Goal: Check status: Check status

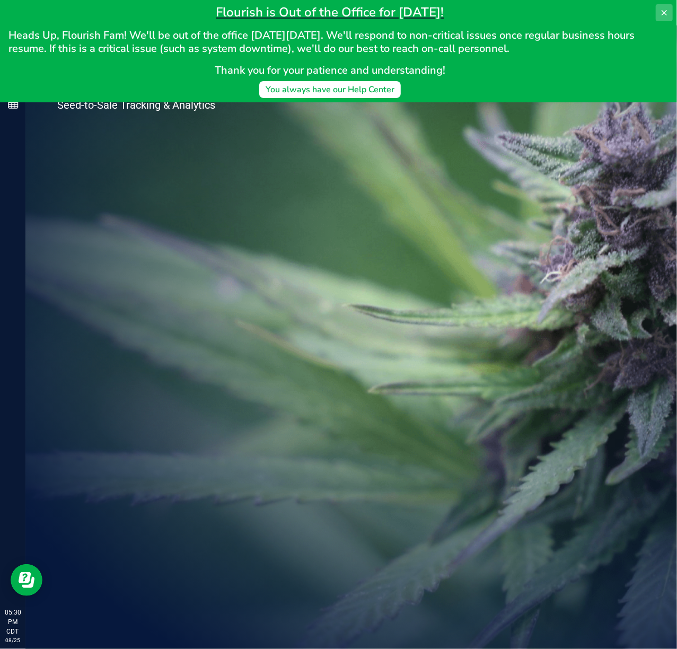
click at [658, 13] on button at bounding box center [664, 12] width 17 height 17
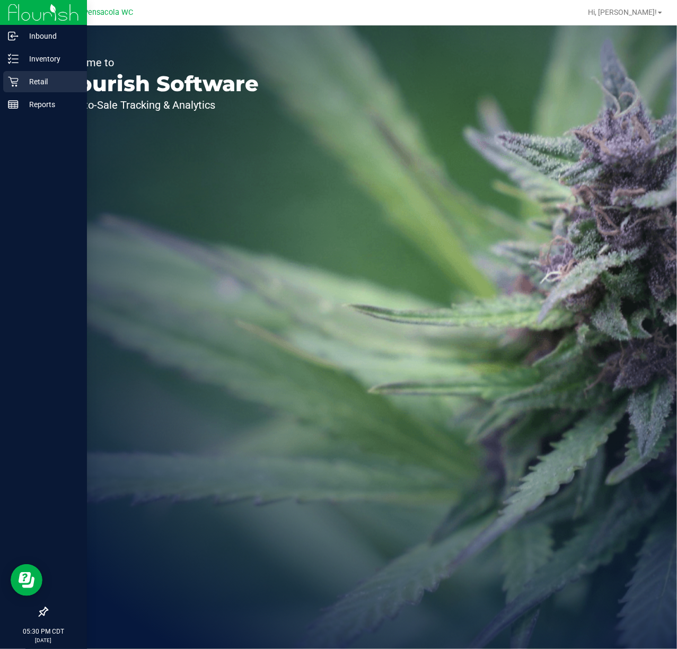
click at [20, 83] on p "Retail" at bounding box center [51, 81] width 64 height 13
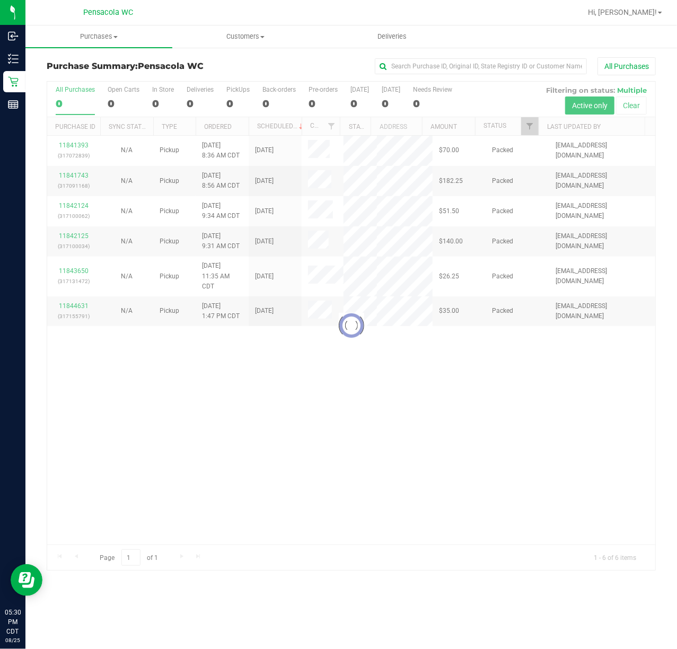
click at [527, 128] on div at bounding box center [351, 326] width 608 height 488
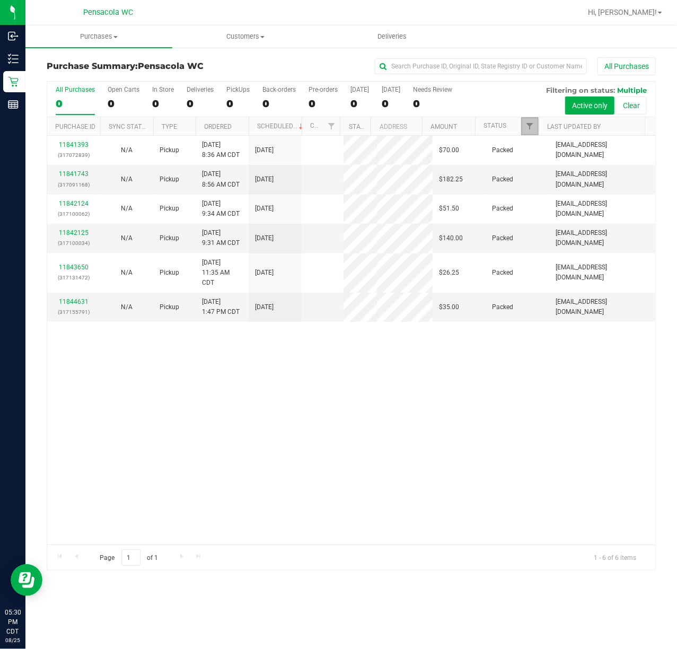
click at [531, 121] on link "Filter" at bounding box center [529, 126] width 17 height 18
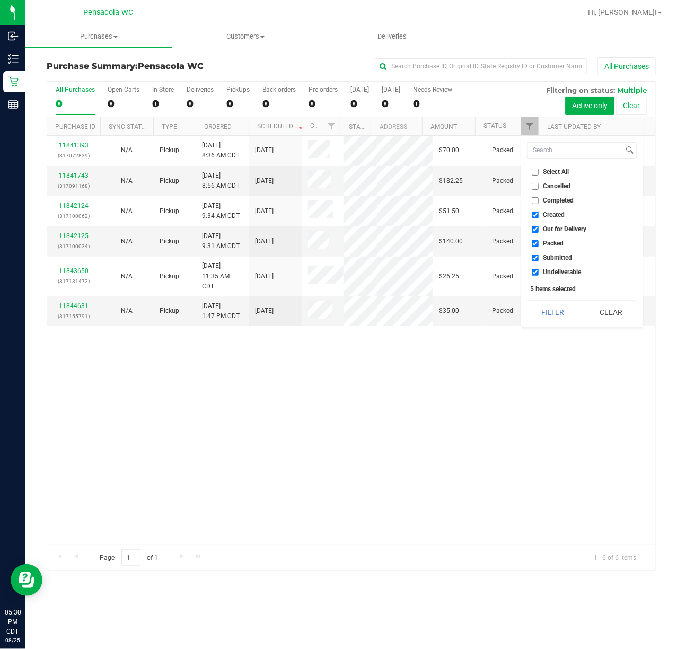
click at [535, 172] on input "Select All" at bounding box center [535, 172] width 7 height 7
checkbox input "true"
click at [535, 172] on input "Select All" at bounding box center [535, 172] width 7 height 7
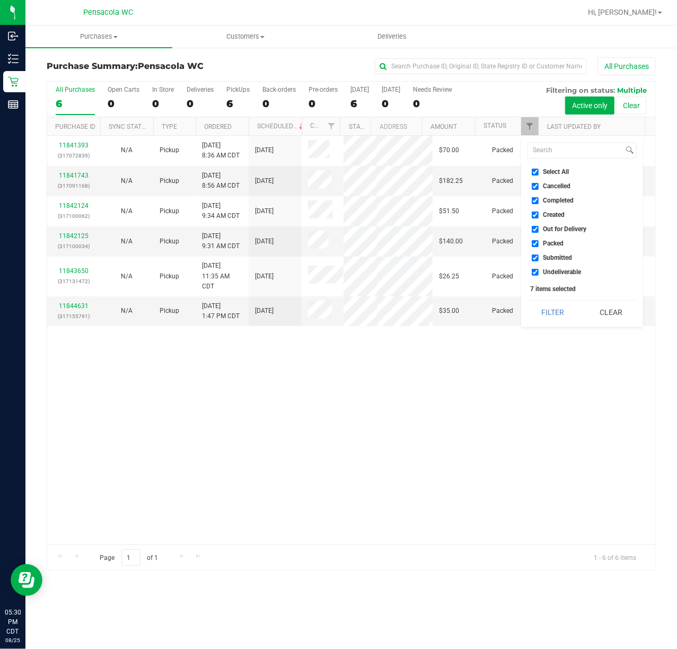
checkbox input "false"
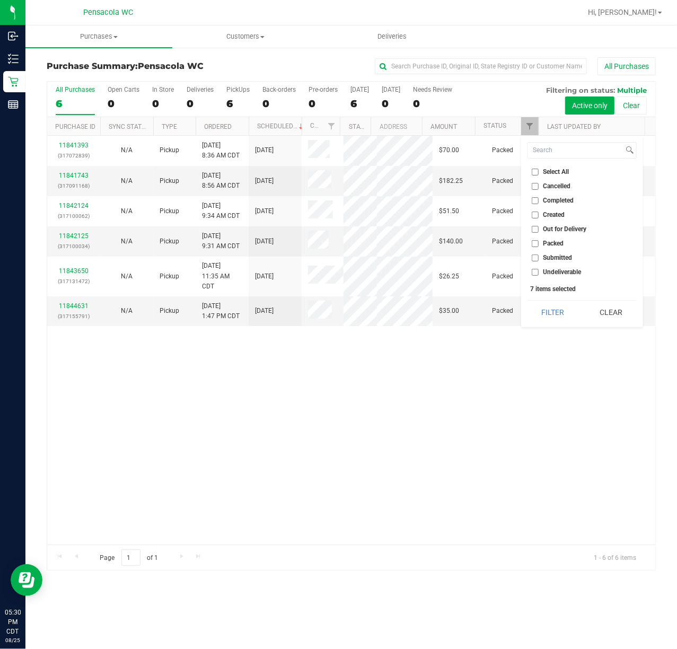
checkbox input "false"
click at [535, 259] on input "Submitted" at bounding box center [535, 257] width 7 height 7
checkbox input "true"
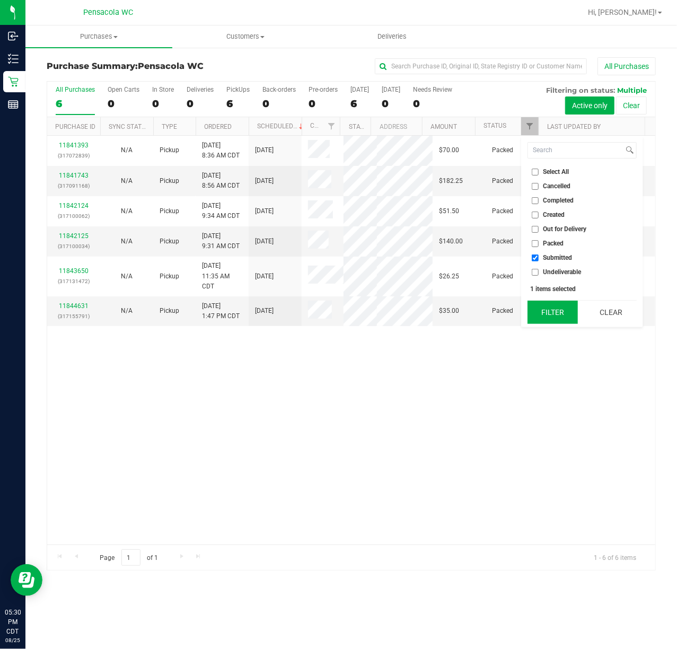
click at [536, 306] on button "Filter" at bounding box center [552, 312] width 51 height 23
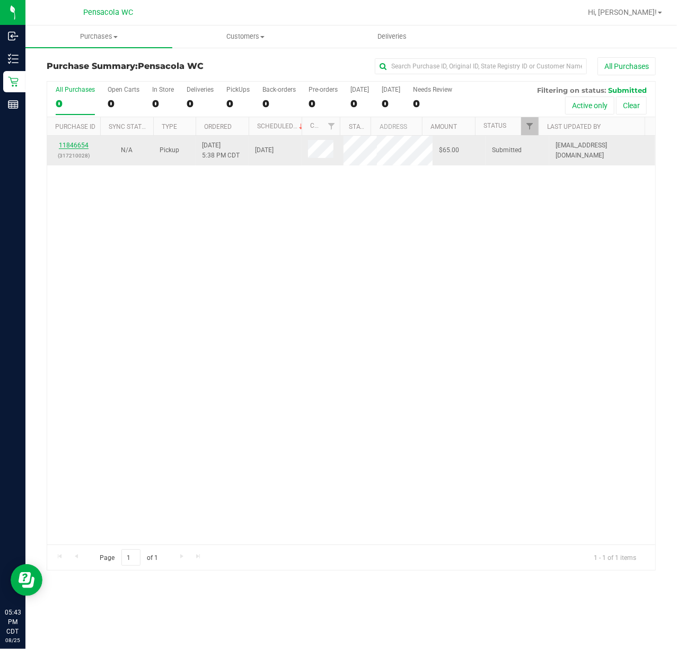
click at [80, 144] on link "11846654" at bounding box center [74, 145] width 30 height 7
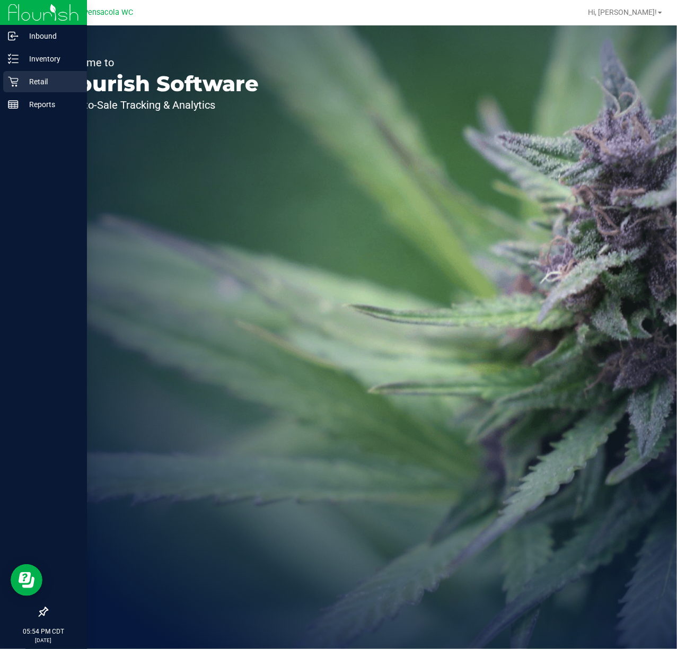
click at [32, 80] on p "Retail" at bounding box center [51, 81] width 64 height 13
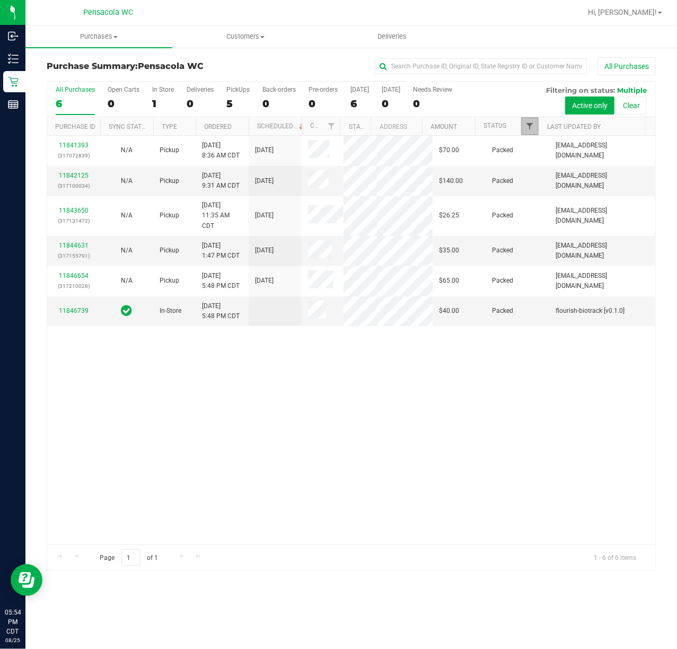
click at [531, 124] on span "Filter" at bounding box center [529, 126] width 8 height 8
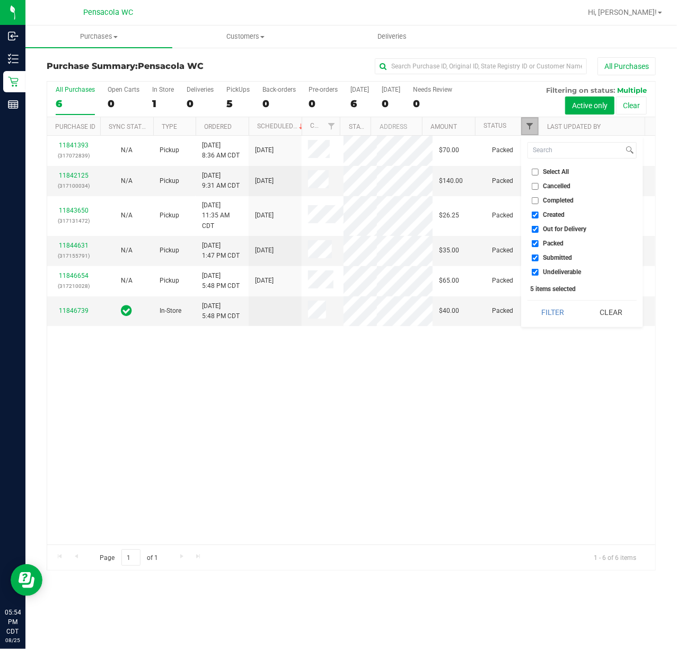
click at [531, 124] on span "Filter" at bounding box center [529, 126] width 8 height 8
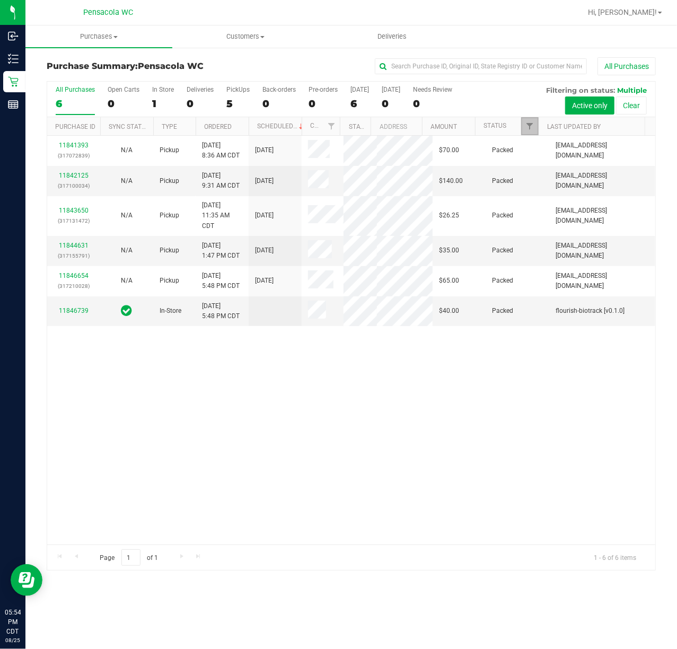
click at [528, 121] on link "Filter" at bounding box center [529, 126] width 17 height 18
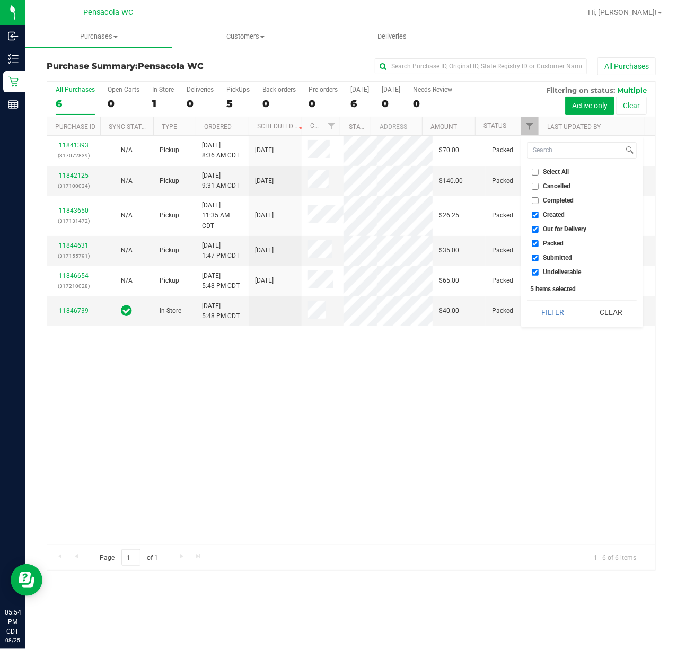
click at [534, 170] on input "Select All" at bounding box center [535, 172] width 7 height 7
checkbox input "true"
click at [534, 170] on input "Select All" at bounding box center [535, 172] width 7 height 7
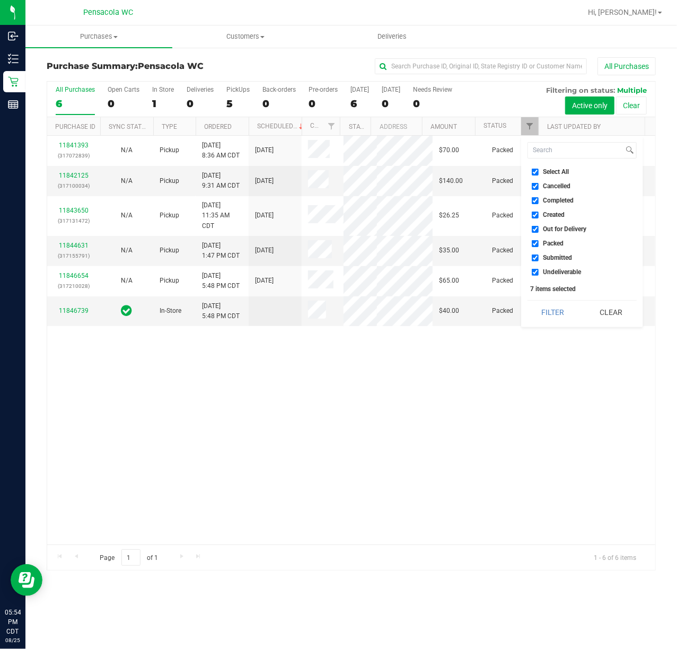
checkbox input "false"
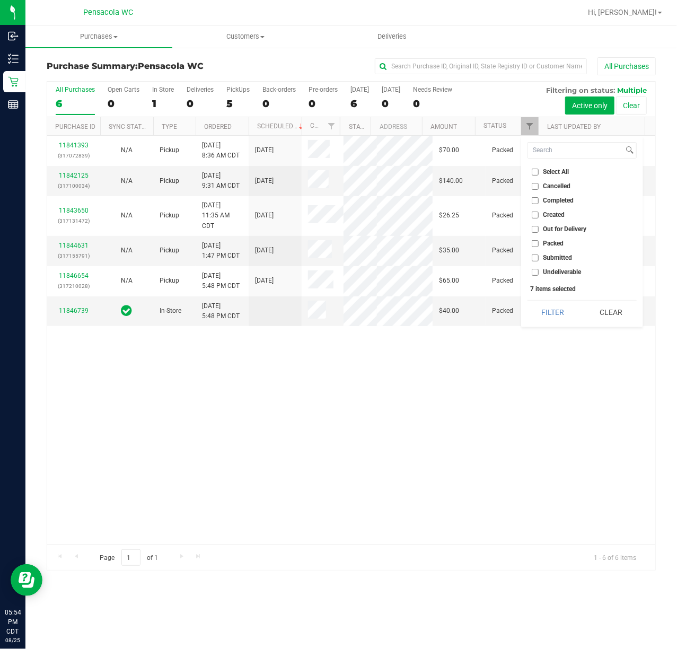
checkbox input "false"
click at [534, 258] on input "Submitted" at bounding box center [535, 257] width 7 height 7
checkbox input "true"
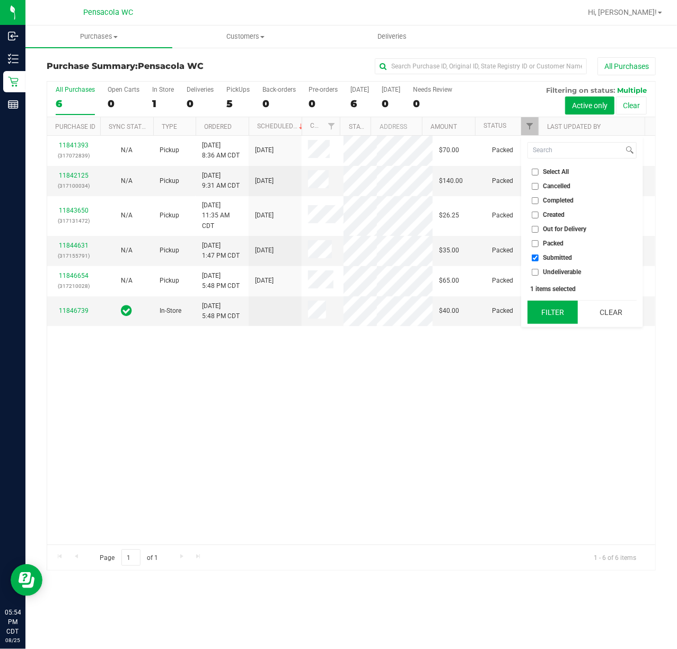
click at [552, 316] on button "Filter" at bounding box center [552, 312] width 51 height 23
